Goal: Complete application form

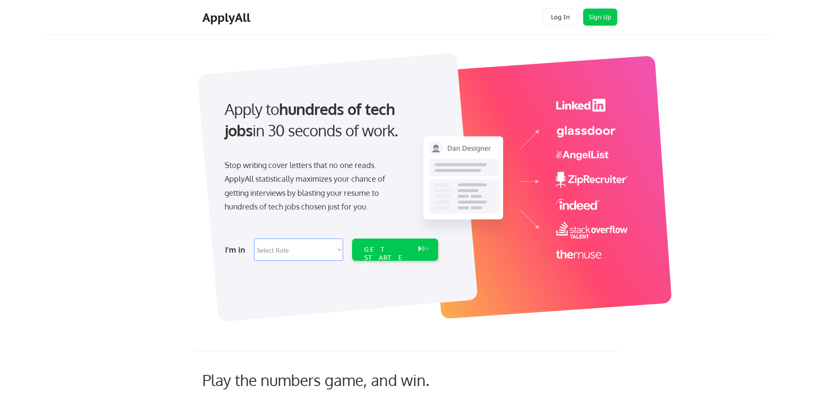
click at [340, 255] on select "Select Role Software Engineering Product Management Customer Success Sales UI/U…" at bounding box center [298, 250] width 89 height 22
select select ""hr_recruiting""
click at [254, 239] on select "Select Role Software Engineering Product Management Customer Success Sales UI/U…" at bounding box center [298, 250] width 89 height 22
select select ""hr_recruiting""
click at [395, 249] on div "GET STARTED" at bounding box center [387, 258] width 46 height 25
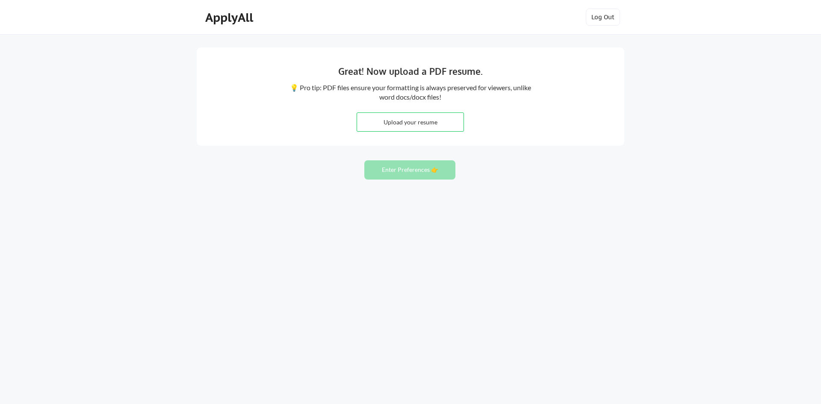
click at [392, 125] on input "file" at bounding box center [410, 122] width 106 height 18
type input "C:\fakepath\[PERSON_NAME] Resume 2025.docx"
click at [402, 171] on button "Enter Preferences 👉" at bounding box center [409, 169] width 91 height 19
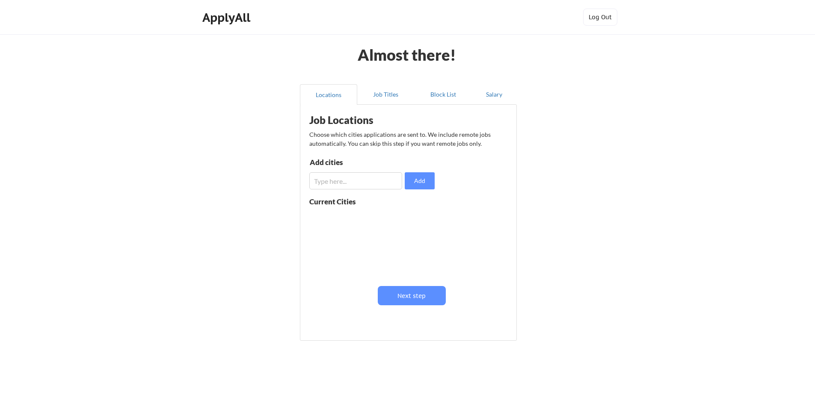
click at [350, 182] on input "input" at bounding box center [355, 180] width 93 height 17
type input "[GEOGRAPHIC_DATA], [GEOGRAPHIC_DATA]"
click at [417, 182] on button "Add" at bounding box center [420, 180] width 30 height 17
click at [410, 297] on button "Next step" at bounding box center [412, 295] width 68 height 19
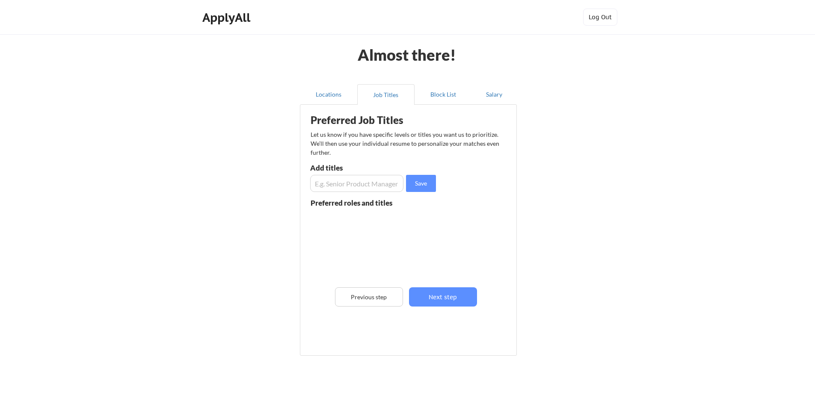
click at [327, 181] on input "input" at bounding box center [356, 183] width 93 height 17
type input "Chief Human Resources Officer"
click at [411, 249] on div at bounding box center [371, 245] width 121 height 68
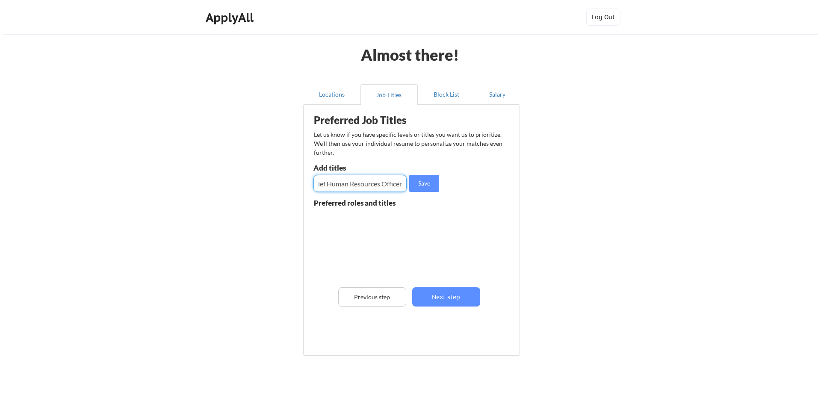
scroll to position [0, 0]
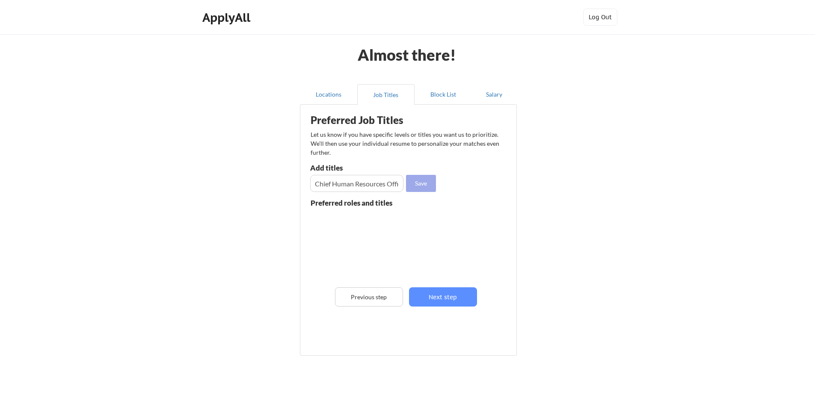
click at [421, 186] on button "Save" at bounding box center [421, 183] width 30 height 17
click at [322, 180] on input "input" at bounding box center [356, 183] width 93 height 17
type input "Chief People Officer"
click at [420, 181] on button "Save" at bounding box center [421, 183] width 30 height 17
click at [362, 180] on input "input" at bounding box center [356, 183] width 93 height 17
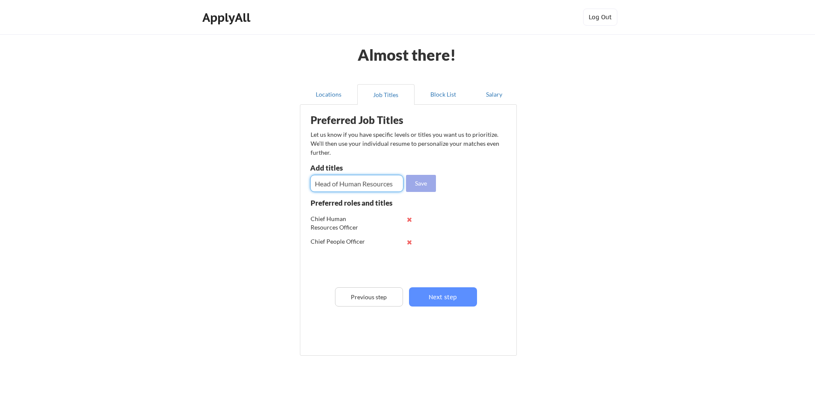
type input "Head of Human Resources"
click at [427, 182] on button "Save" at bounding box center [421, 183] width 30 height 17
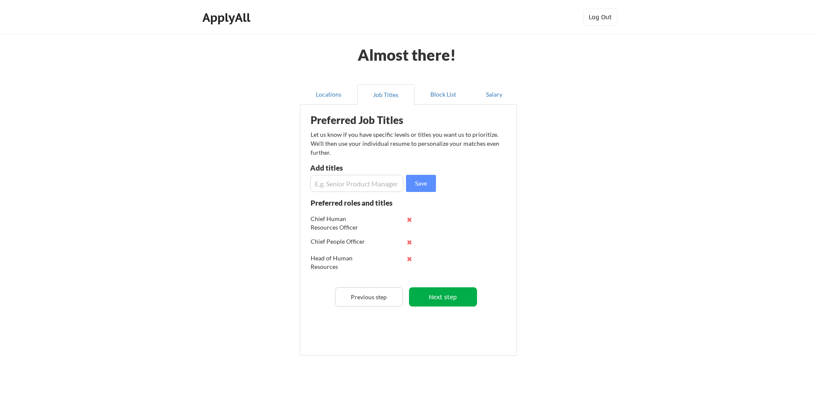
click at [437, 293] on button "Next step" at bounding box center [443, 296] width 68 height 19
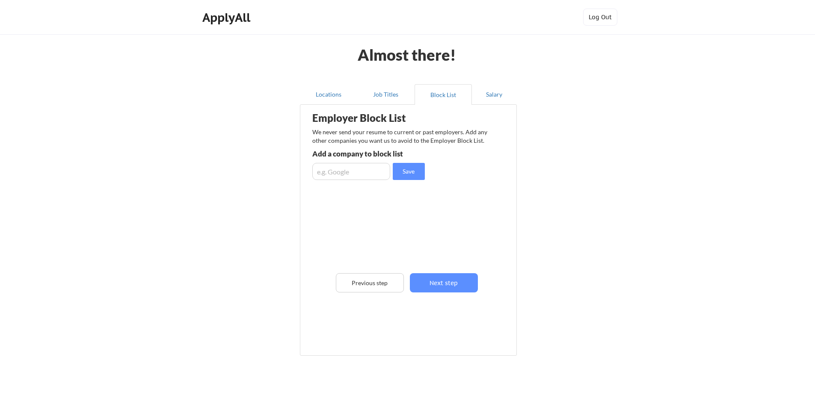
click at [331, 172] on input "input" at bounding box center [351, 171] width 78 height 17
click at [437, 285] on button "Next step" at bounding box center [444, 282] width 68 height 19
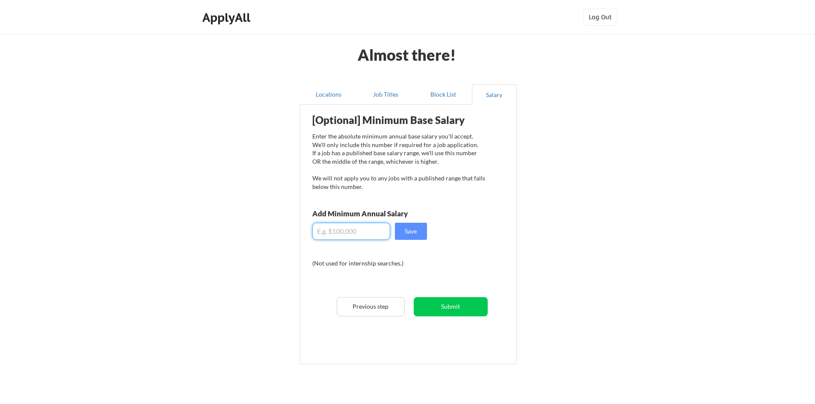
click at [354, 231] on input "input" at bounding box center [351, 231] width 78 height 17
type input "$250,000"
click at [408, 238] on button "Save" at bounding box center [411, 231] width 32 height 17
click at [453, 300] on button "Submit" at bounding box center [451, 306] width 74 height 19
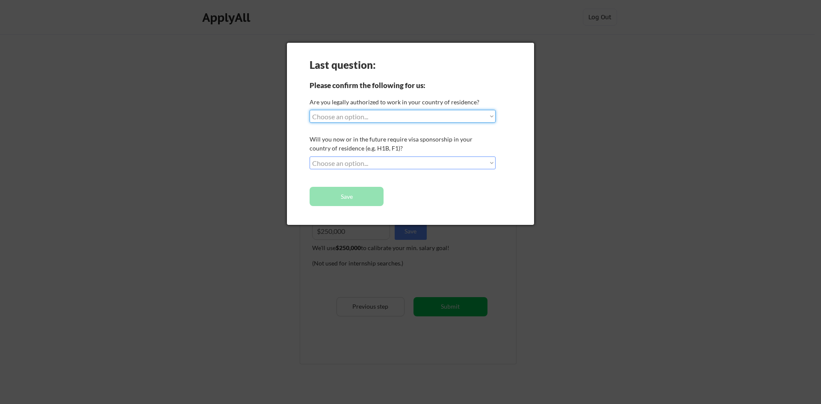
click at [381, 120] on select "Choose an option... Yes, I am a [DEMOGRAPHIC_DATA] Citizen Yes, I am a [DEMOGRA…" at bounding box center [403, 116] width 186 height 13
select select ""yes__i_am_a_[DEMOGRAPHIC_DATA]""
click at [310, 110] on select "Choose an option... Yes, I am a [DEMOGRAPHIC_DATA] Citizen Yes, I am a [DEMOGRA…" at bounding box center [403, 116] width 186 height 13
click at [391, 161] on select "Choose an option... No, I will not need sponsorship Yes, I will need sponsorship" at bounding box center [403, 163] width 186 height 13
select select ""no__i_will_not_need_sponsorship""
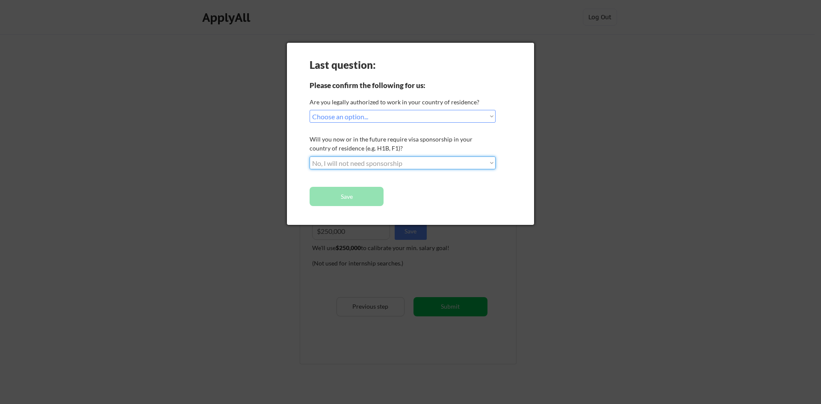
click at [310, 157] on select "Choose an option... No, I will not need sponsorship Yes, I will need sponsorship" at bounding box center [403, 163] width 186 height 13
click at [353, 194] on button "Save" at bounding box center [347, 196] width 74 height 19
